Goal: Transaction & Acquisition: Purchase product/service

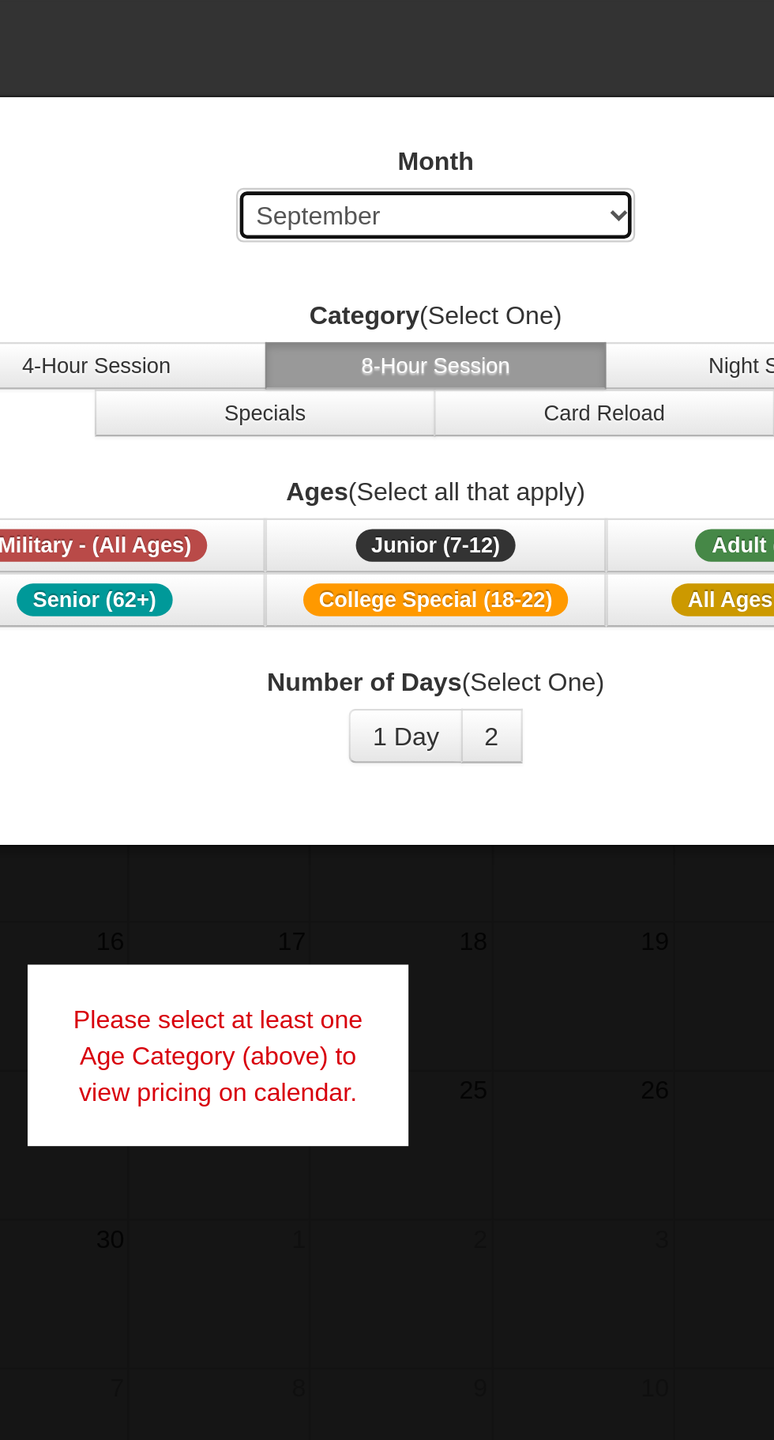
click at [445, 198] on select "Select September October November December January February March April May Jun…" at bounding box center [387, 196] width 174 height 24
click at [300, 184] on select "Select September October November December January February March April May Jun…" at bounding box center [387, 196] width 174 height 24
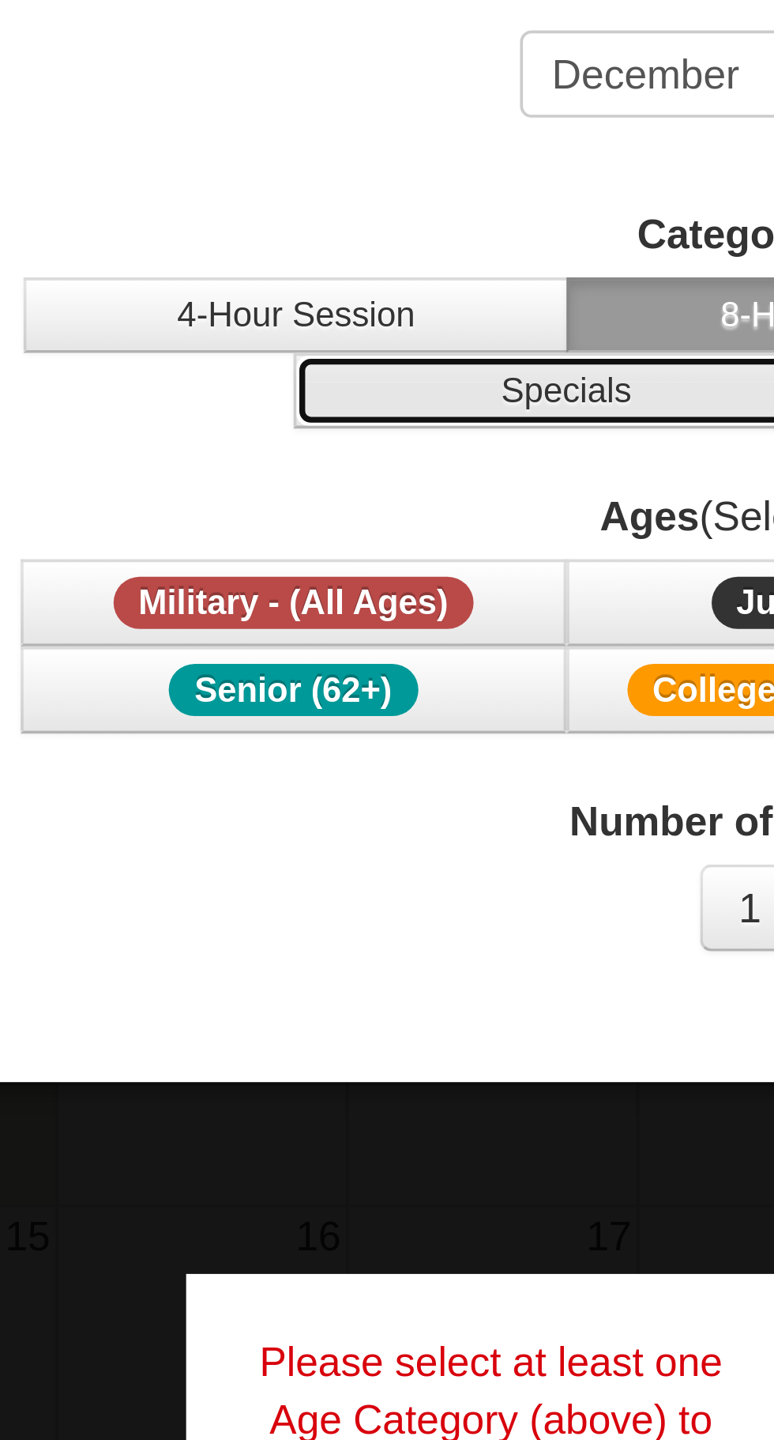
click at [315, 288] on button "Specials" at bounding box center [313, 282] width 149 height 21
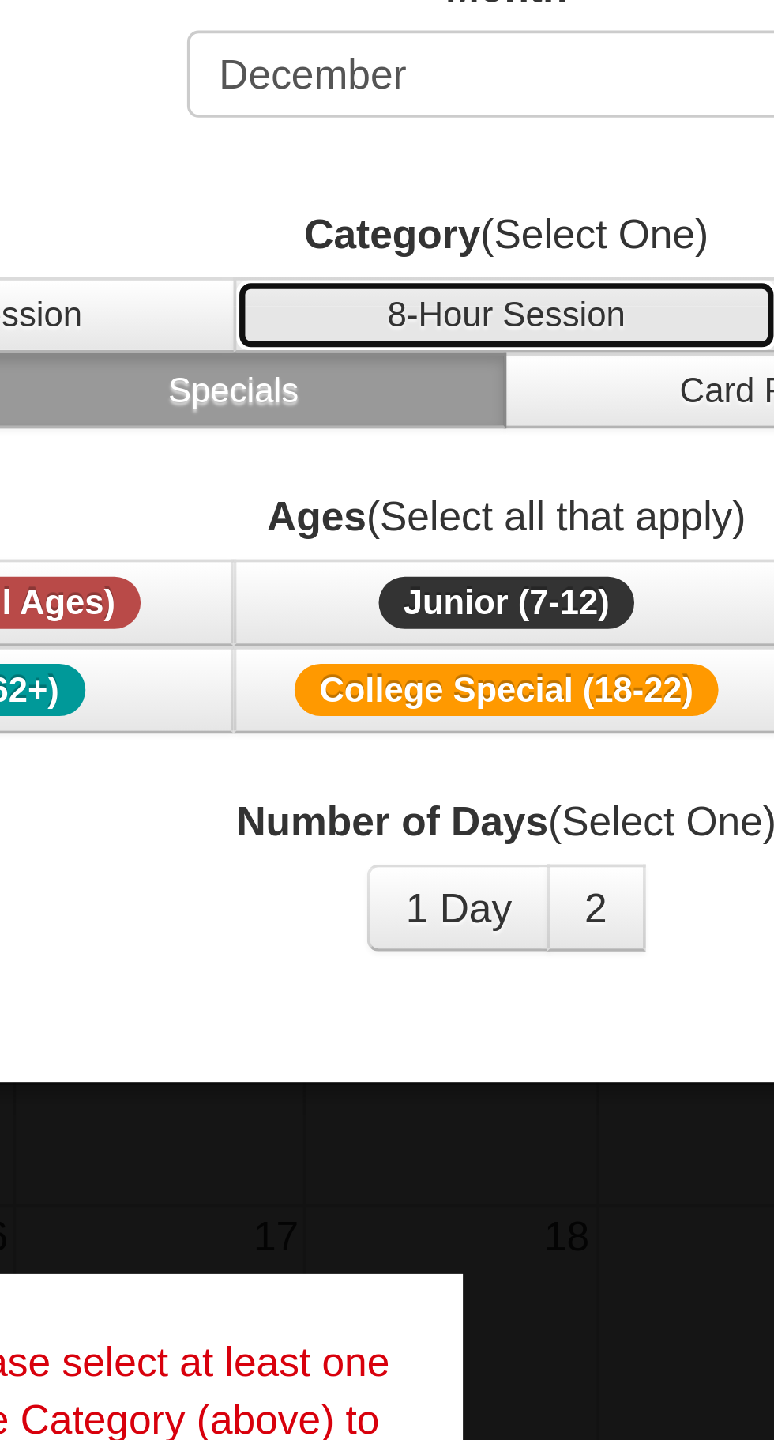
click at [410, 265] on button "8-Hour Session" at bounding box center [387, 261] width 149 height 21
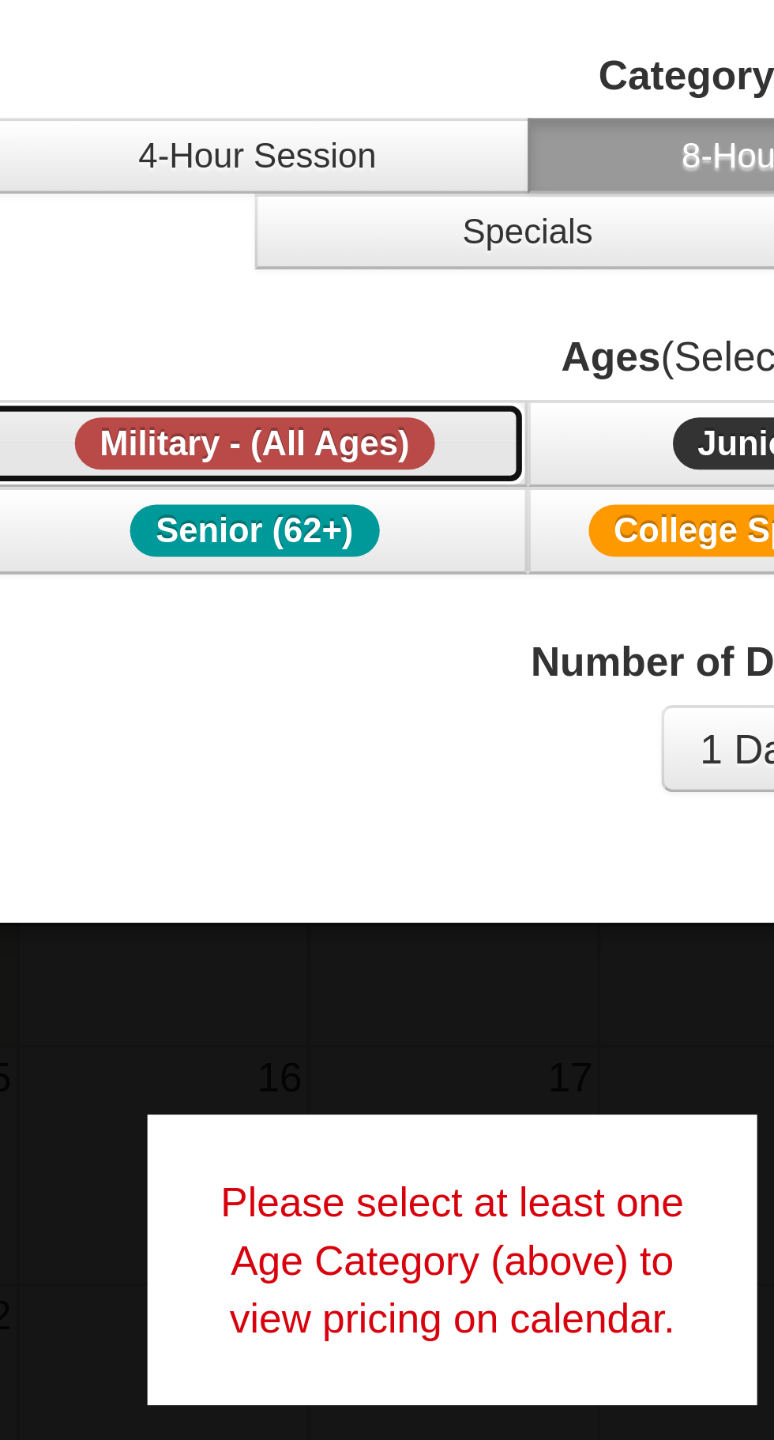
click at [282, 337] on span "Military - (All Ages)" at bounding box center [239, 340] width 99 height 14
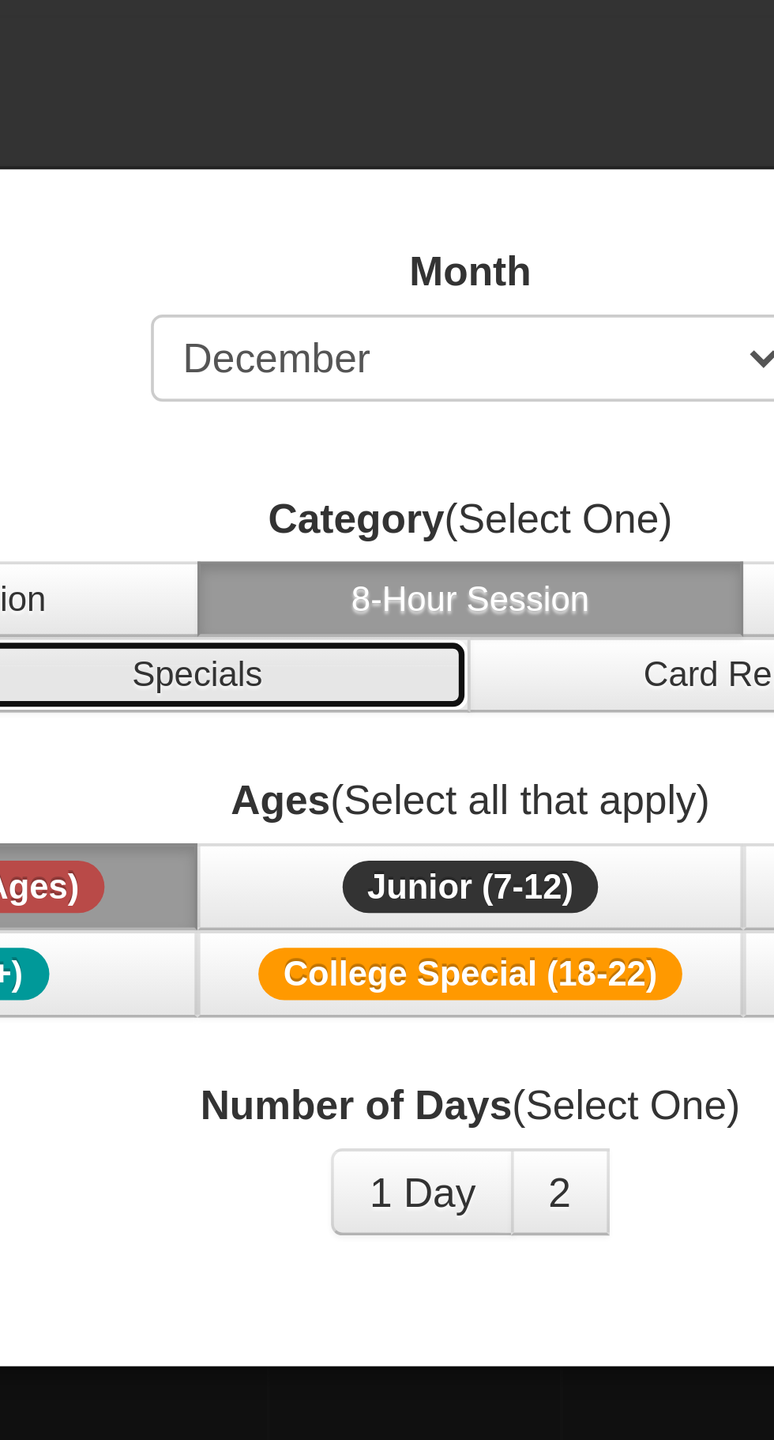
click at [364, 290] on button "Specials" at bounding box center [313, 282] width 149 height 21
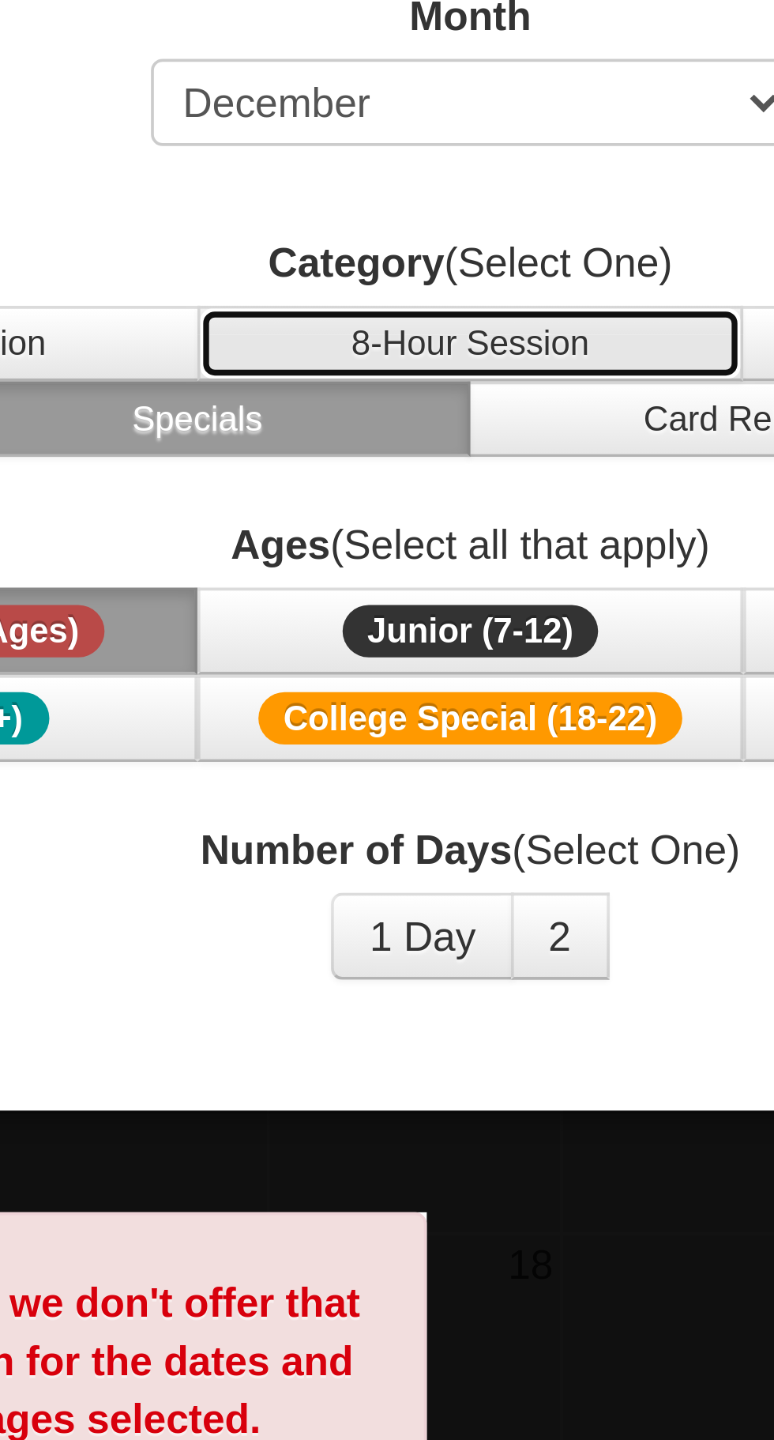
click at [431, 260] on button "8-Hour Session" at bounding box center [387, 261] width 149 height 21
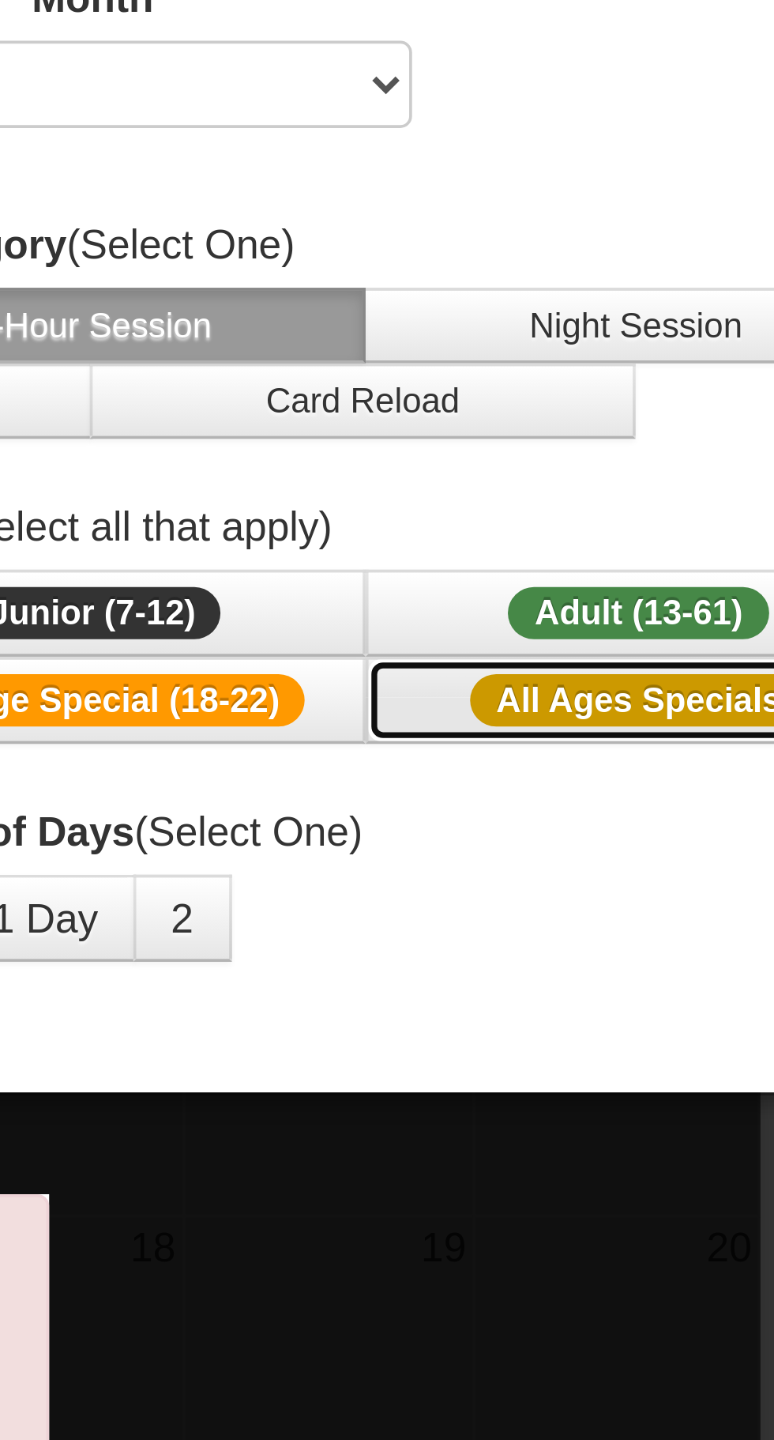
click at [548, 369] on span "All Ages Specials" at bounding box center [536, 363] width 92 height 14
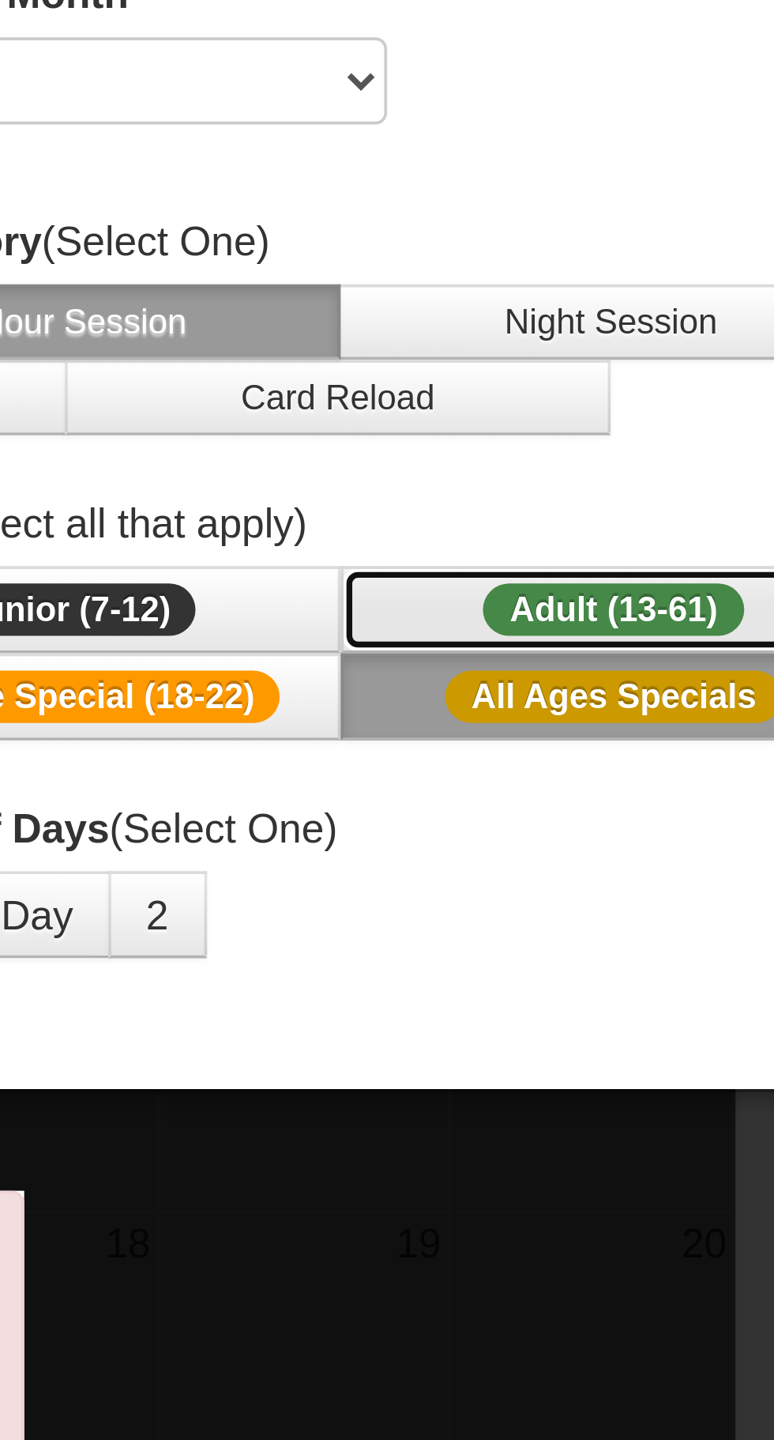
click at [555, 339] on span "Adult (13-61)" at bounding box center [535, 340] width 71 height 14
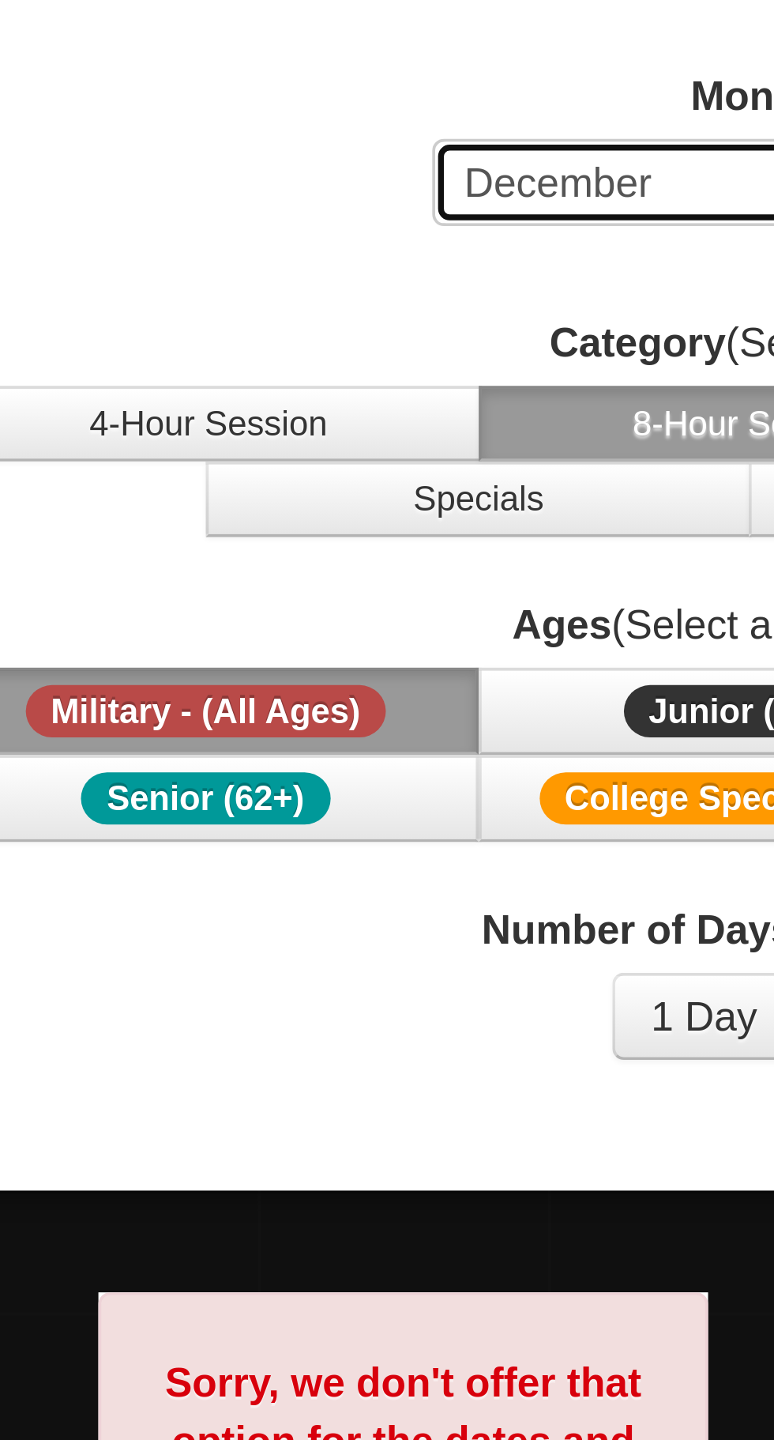
click at [367, 198] on select "Select September October November December January February March April May Jun…" at bounding box center [387, 196] width 174 height 24
select select "2"
click at [300, 184] on select "Select September October November December January February March April May Jun…" at bounding box center [387, 196] width 174 height 24
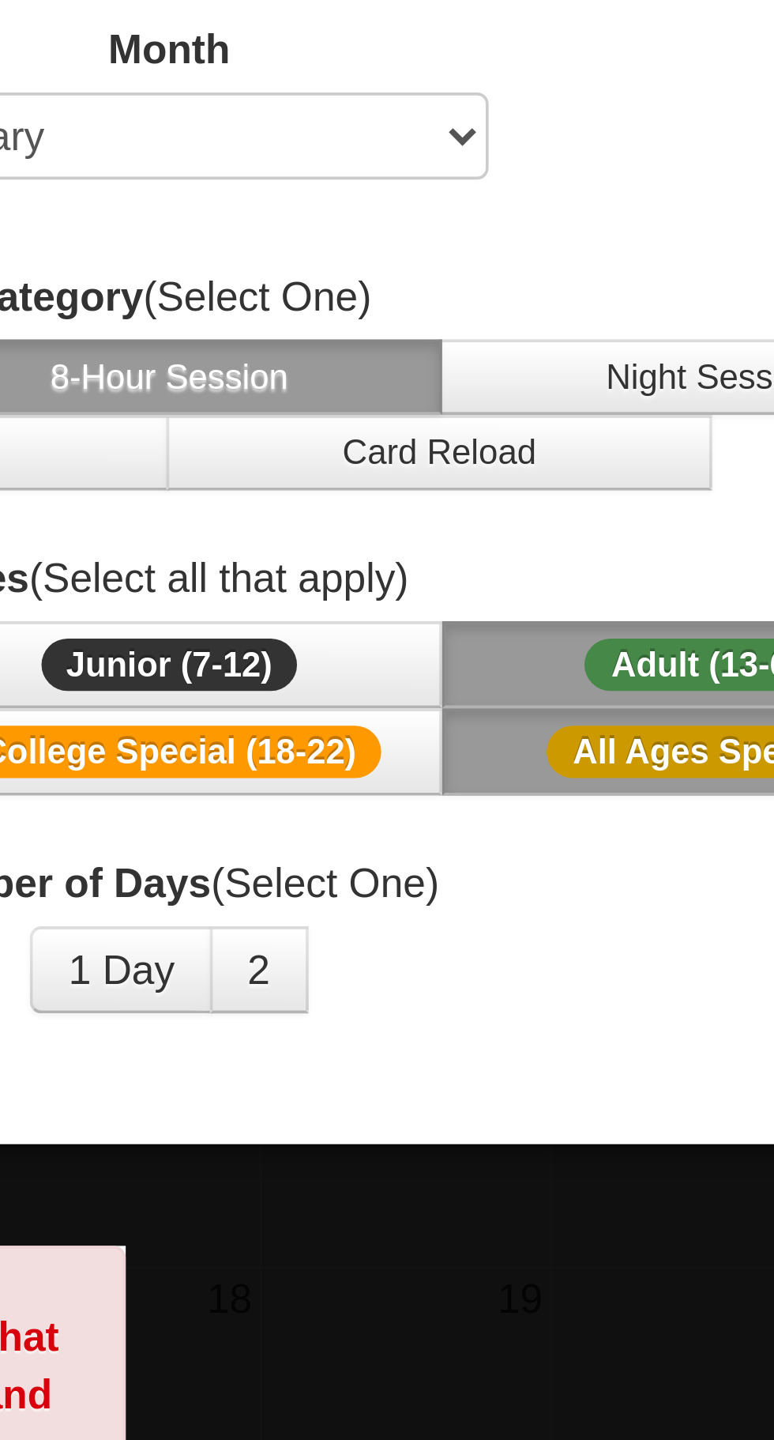
click at [518, 337] on span "Adult (13-61)" at bounding box center [535, 340] width 71 height 14
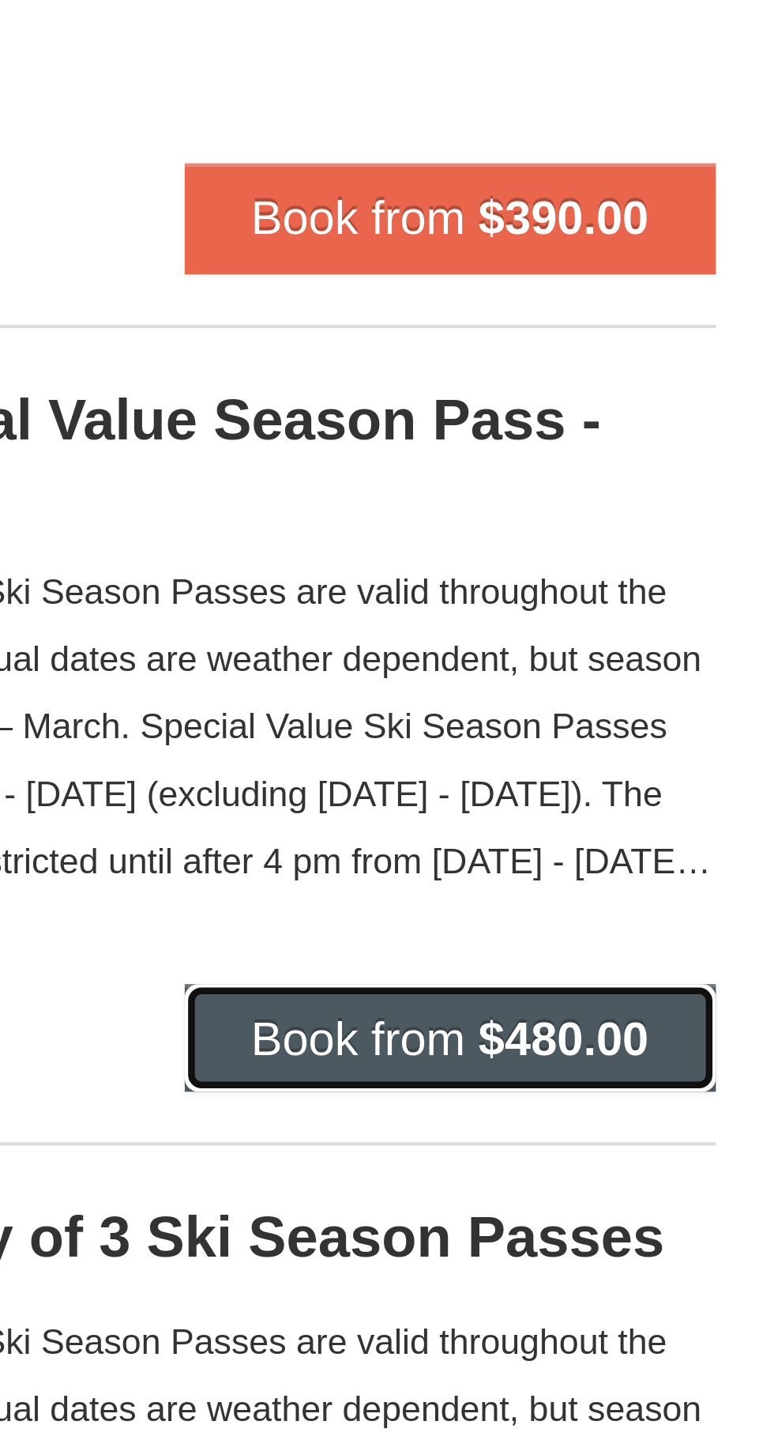
click at [714, 727] on strong "$480.00" at bounding box center [703, 723] width 40 height 13
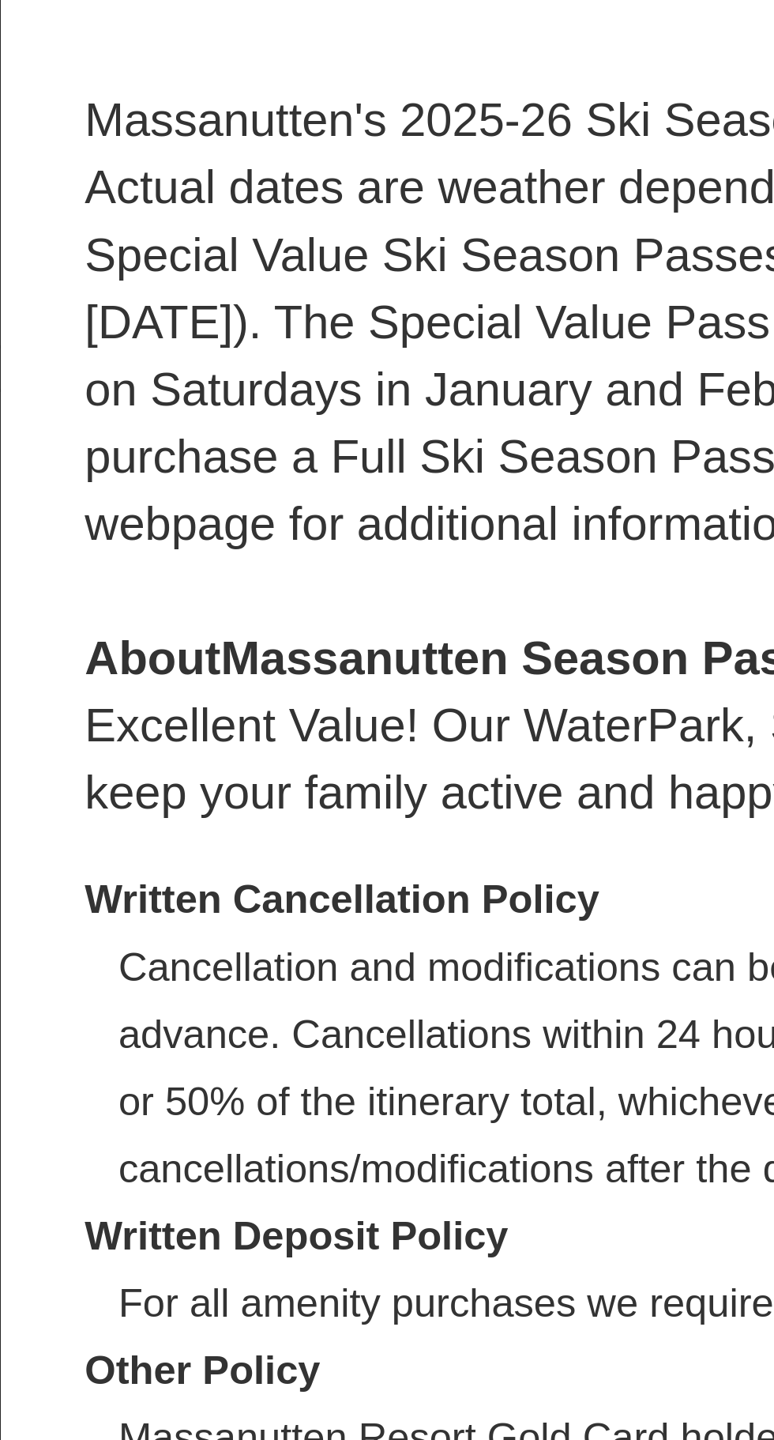
click at [295, 748] on dd "Cancellation and modifications can be made, as availability allows,without pena…" at bounding box center [391, 730] width 433 height 63
